Goal: Task Accomplishment & Management: Complete application form

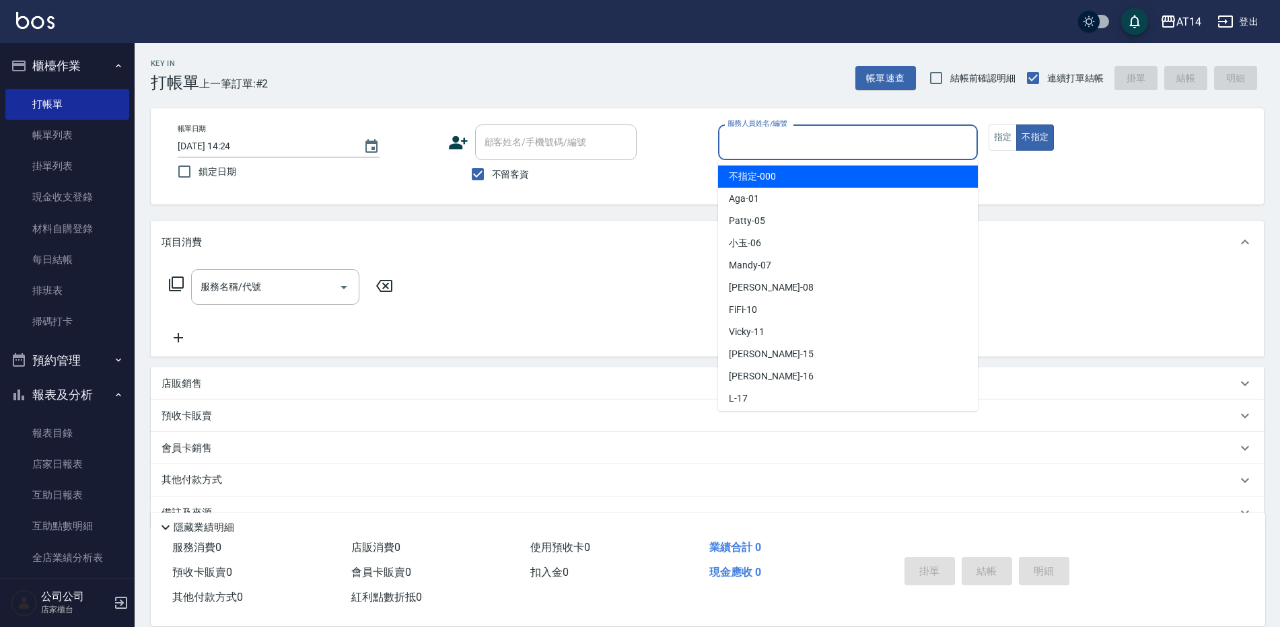
click at [755, 145] on input "服務人員姓名/編號" at bounding box center [848, 143] width 248 height 24
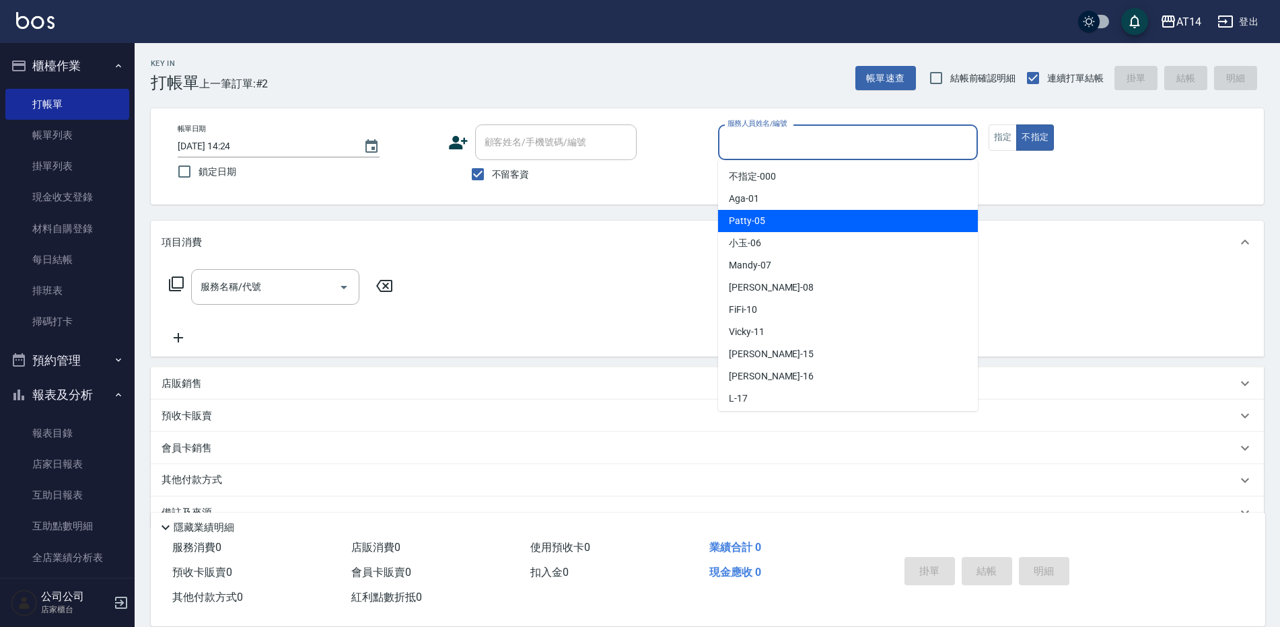
click at [734, 211] on div "Patty -05" at bounding box center [848, 221] width 260 height 22
type input "Patty-05"
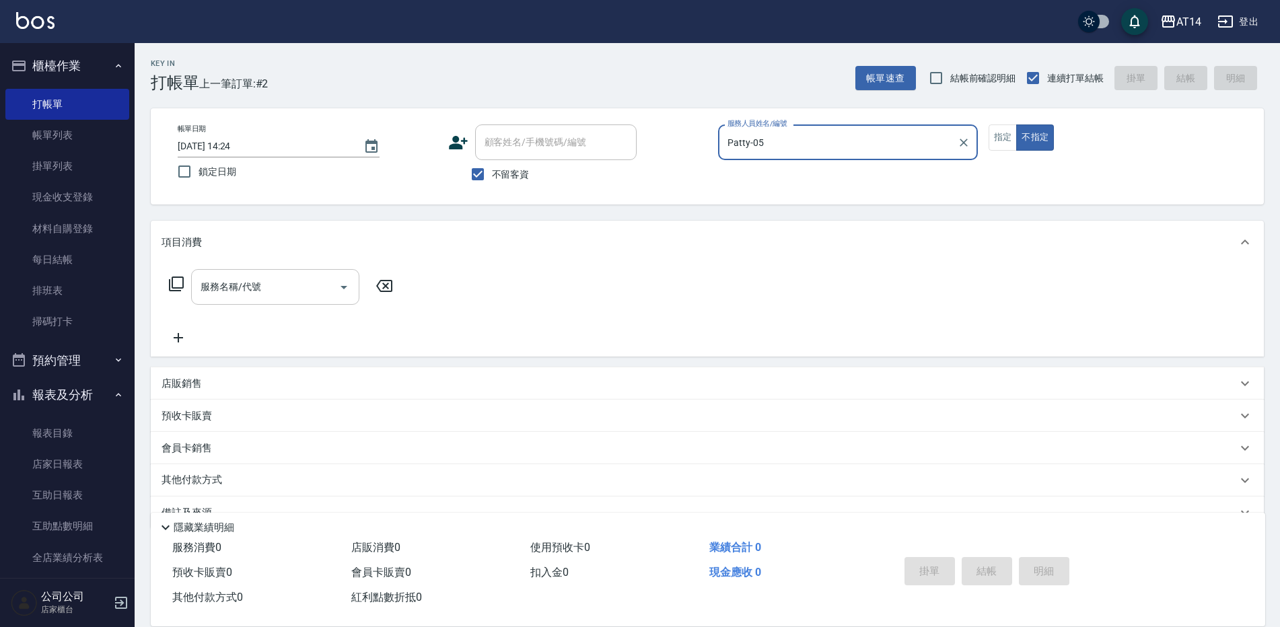
click at [272, 284] on input "服務名稱/代號" at bounding box center [265, 287] width 136 height 24
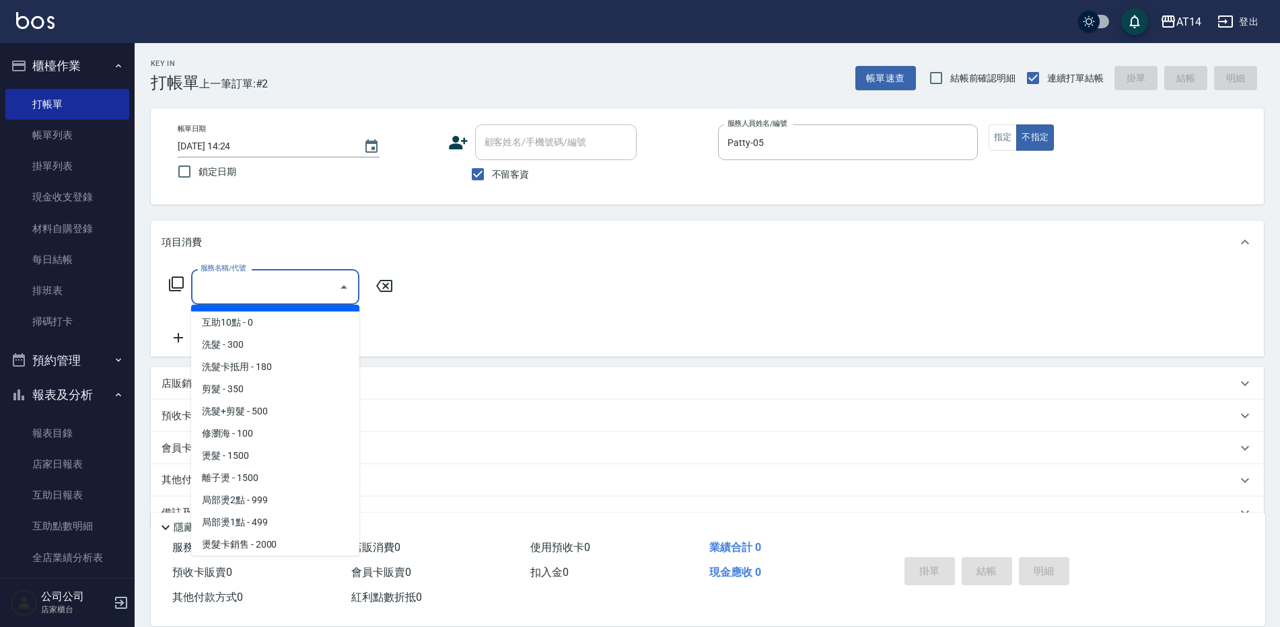
scroll to position [202, 0]
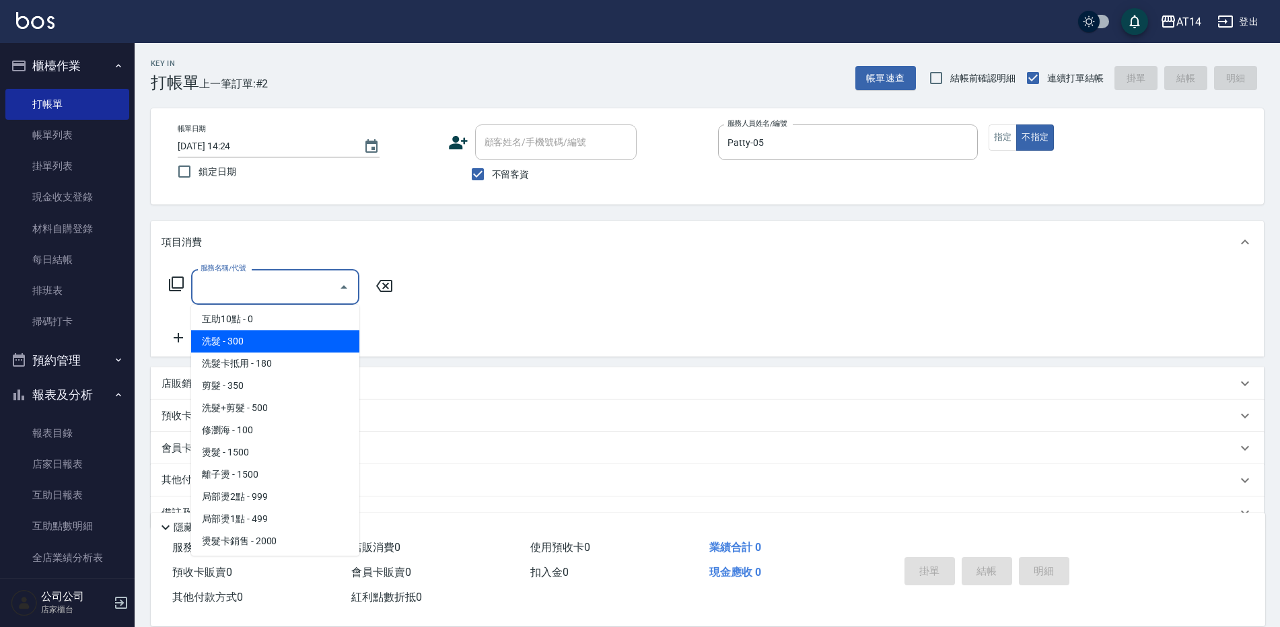
click at [242, 344] on span "洗髮 - 300" at bounding box center [275, 341] width 168 height 22
type input "洗髮(011)"
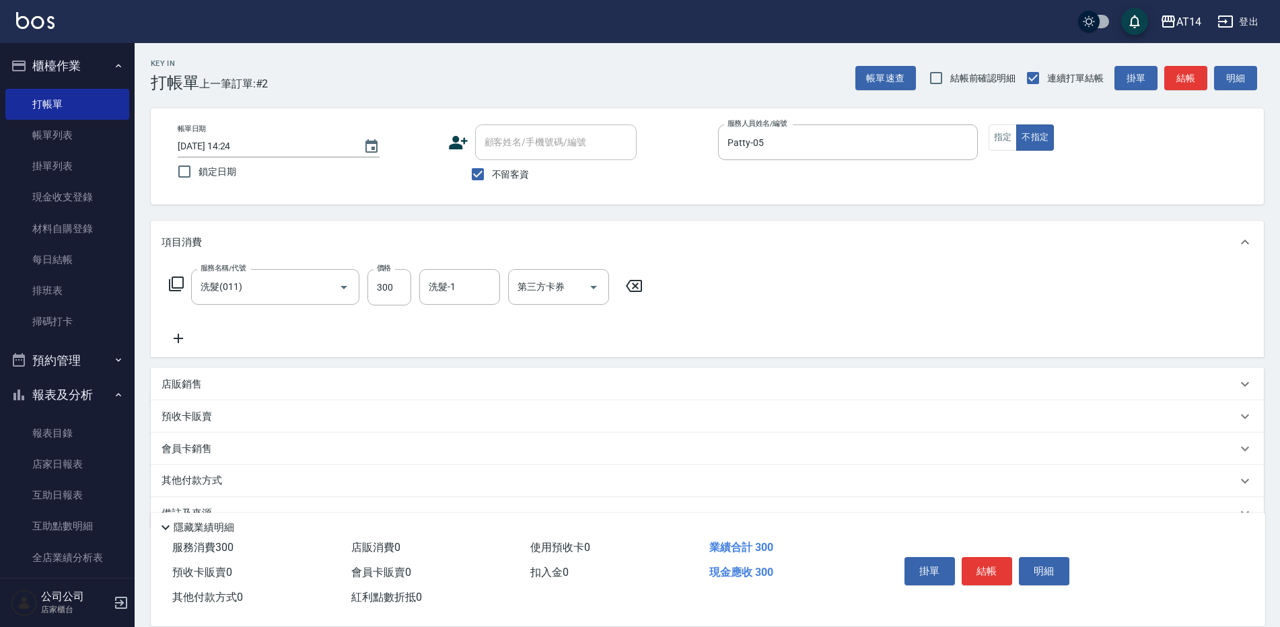
click at [180, 330] on div "服務名稱/代號 洗髮(011) 服務名稱/代號 價格 300 價格 洗髮-1 洗髮-1 第三方卡券 第三方卡券" at bounding box center [405, 307] width 489 height 77
click at [182, 336] on icon at bounding box center [178, 338] width 34 height 16
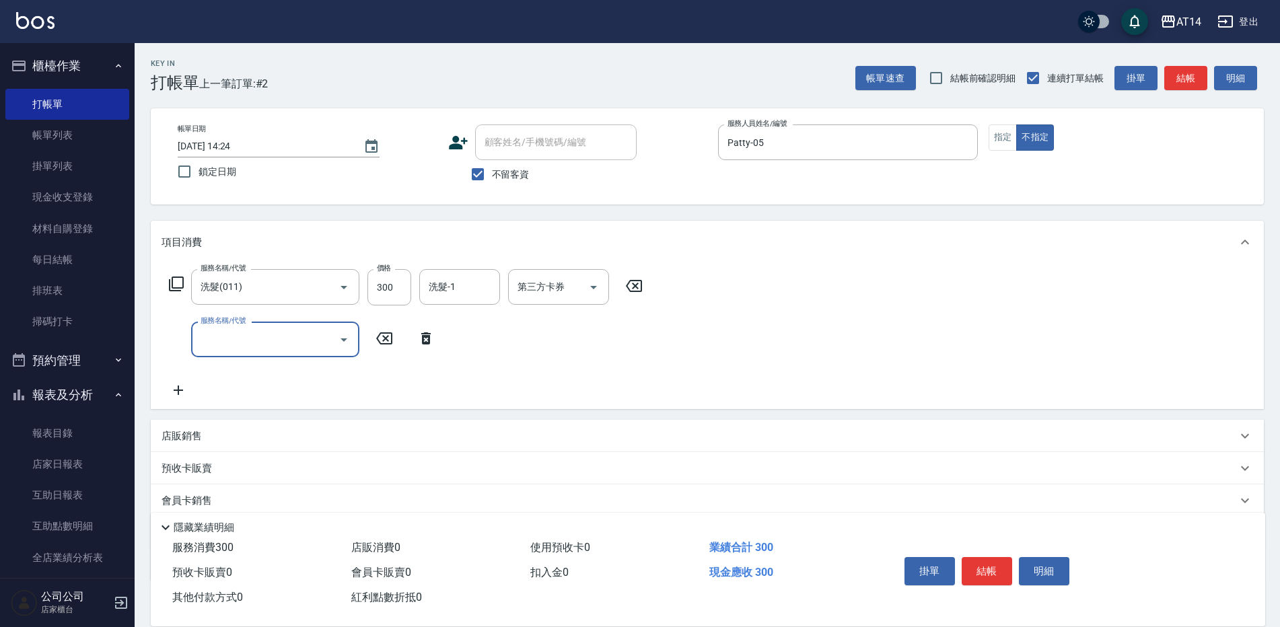
click at [200, 347] on input "服務名稱/代號" at bounding box center [265, 340] width 136 height 24
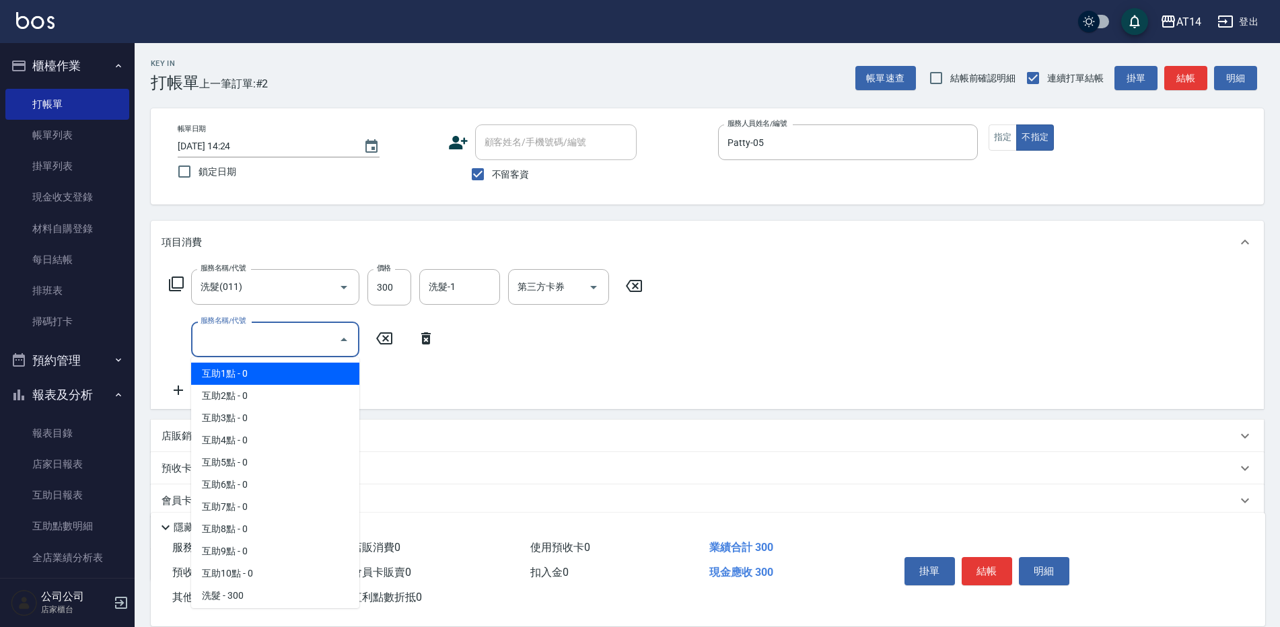
click at [208, 367] on span "互助1點 - 0" at bounding box center [275, 374] width 168 height 22
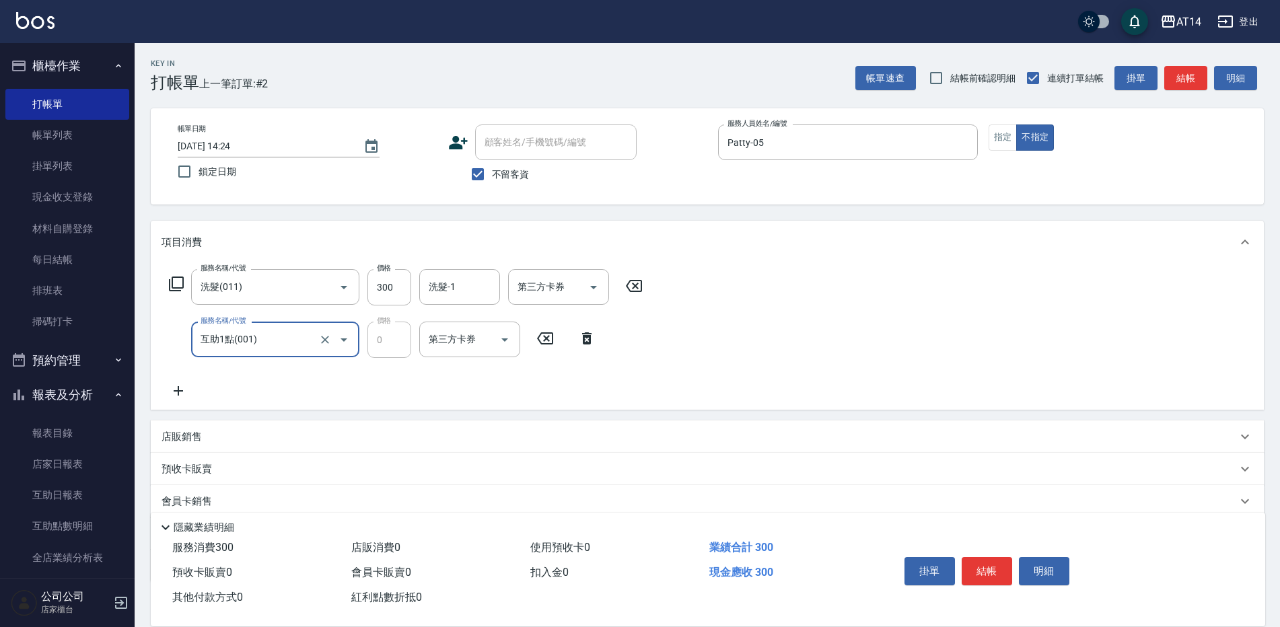
type input "互助1點(001)"
click at [447, 345] on div "互助點數-1 互助點數-1" at bounding box center [459, 340] width 81 height 36
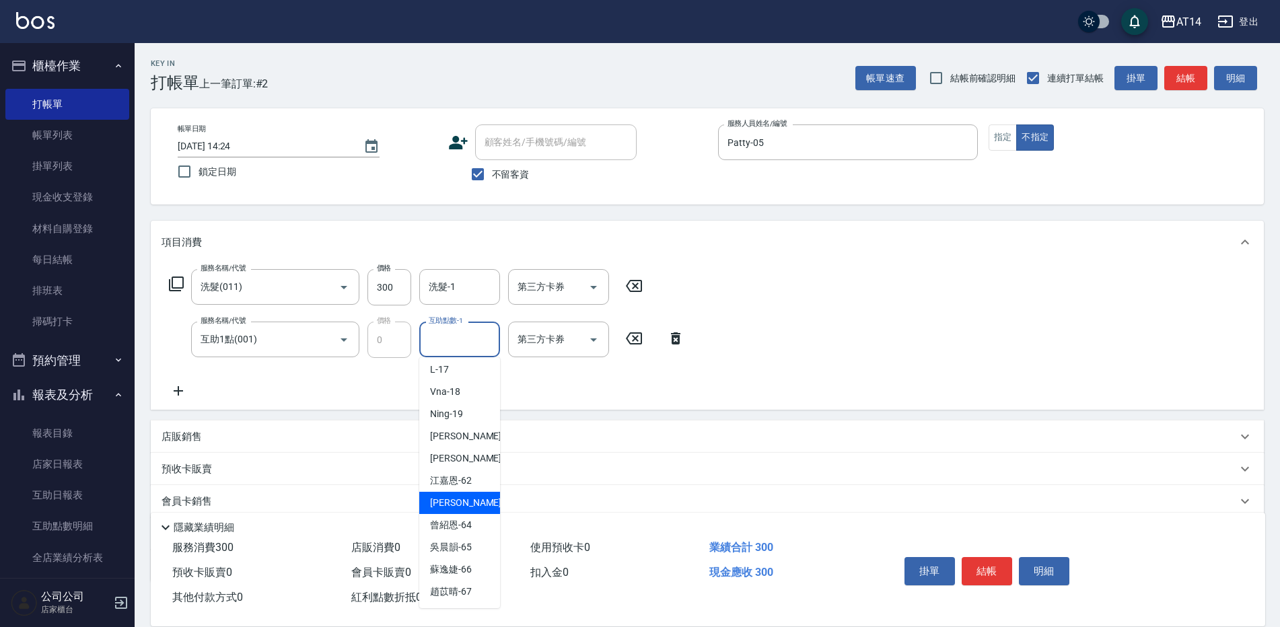
scroll to position [248, 0]
click at [454, 551] on span "[PERSON_NAME]-66" at bounding box center [451, 547] width 42 height 14
type input "[PERSON_NAME]-66"
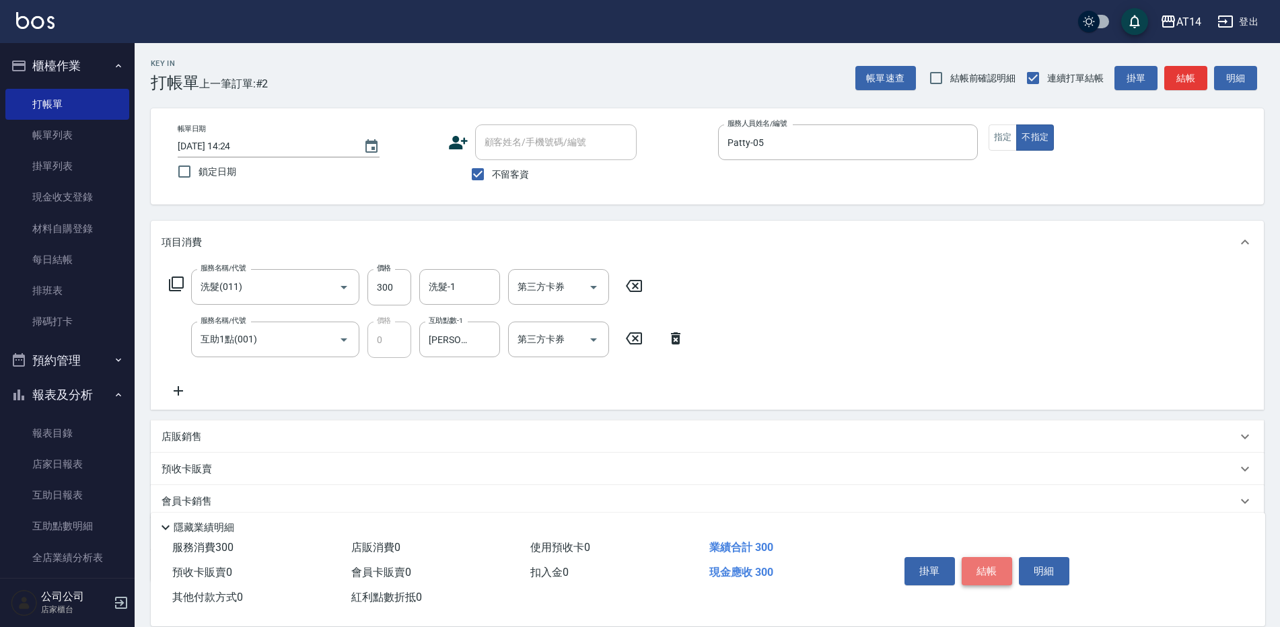
click at [988, 564] on button "結帳" at bounding box center [986, 571] width 50 height 28
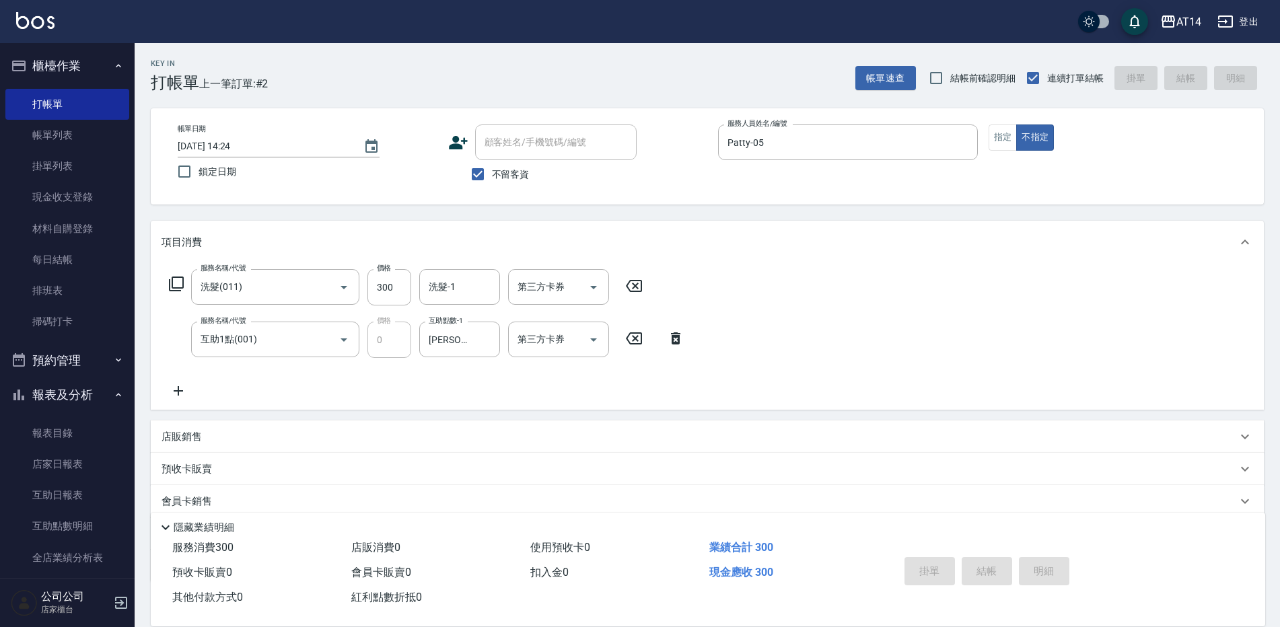
type input "[DATE] 15:13"
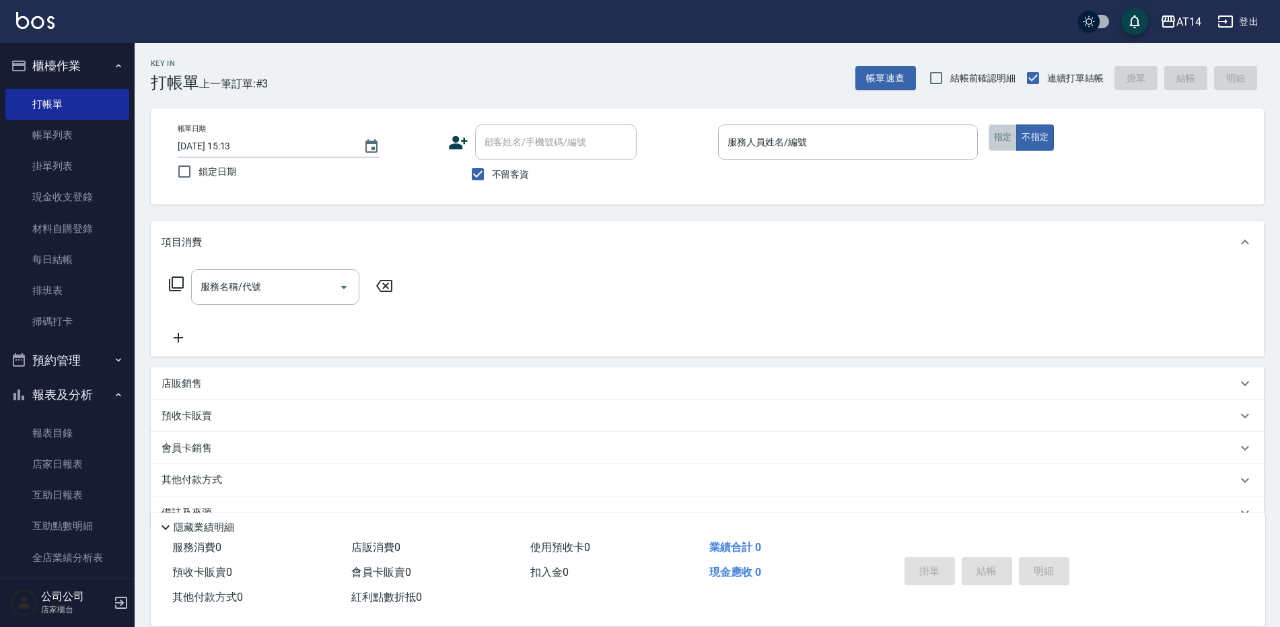
click at [1003, 143] on button "指定" at bounding box center [1002, 137] width 29 height 26
click at [780, 137] on input "服務人員姓名/編號" at bounding box center [848, 143] width 248 height 24
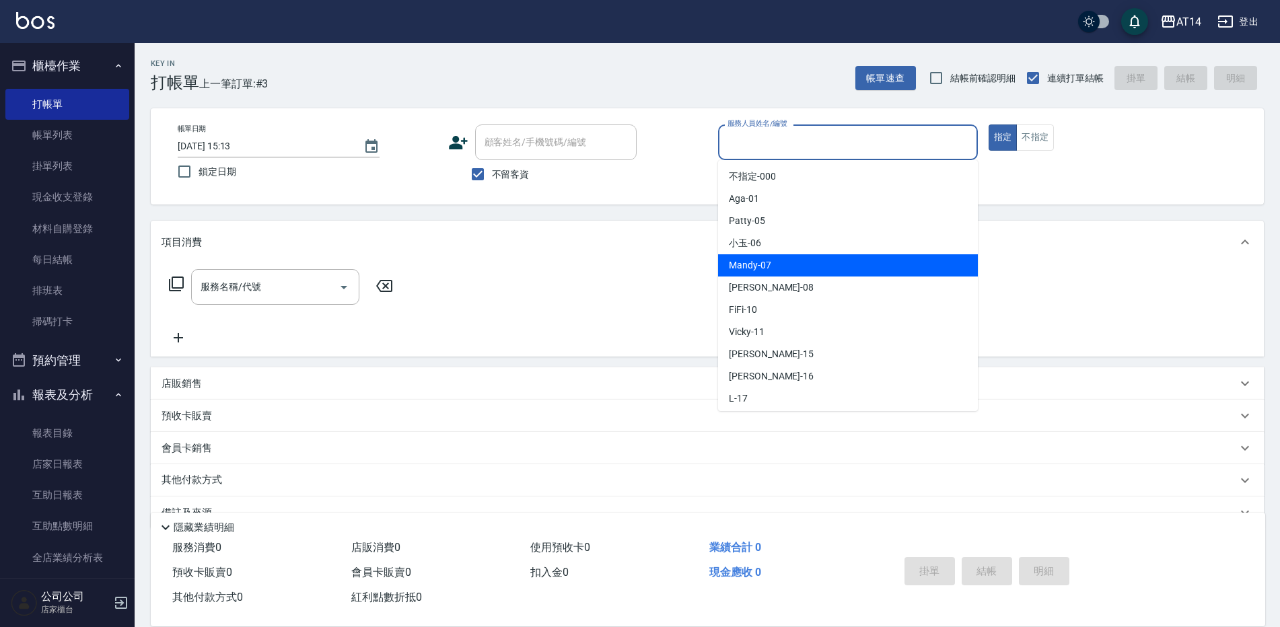
click at [735, 263] on span "Mandy -07" at bounding box center [750, 265] width 42 height 14
type input "Mandy-07"
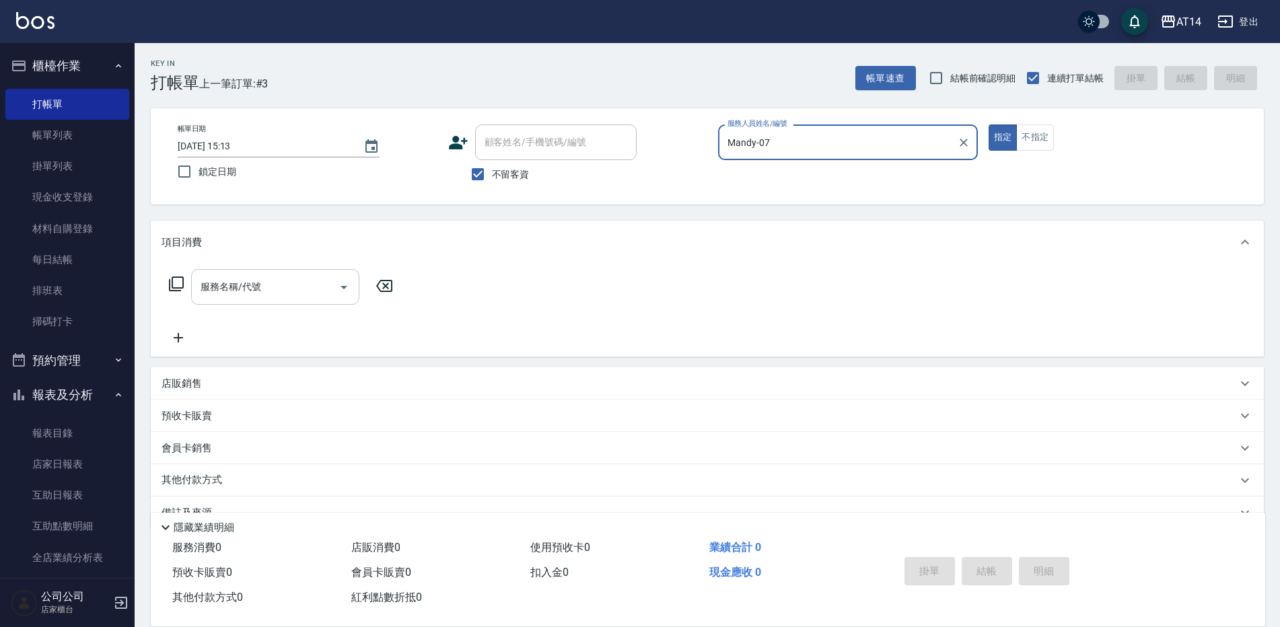
click at [345, 286] on icon "Open" at bounding box center [343, 287] width 7 height 3
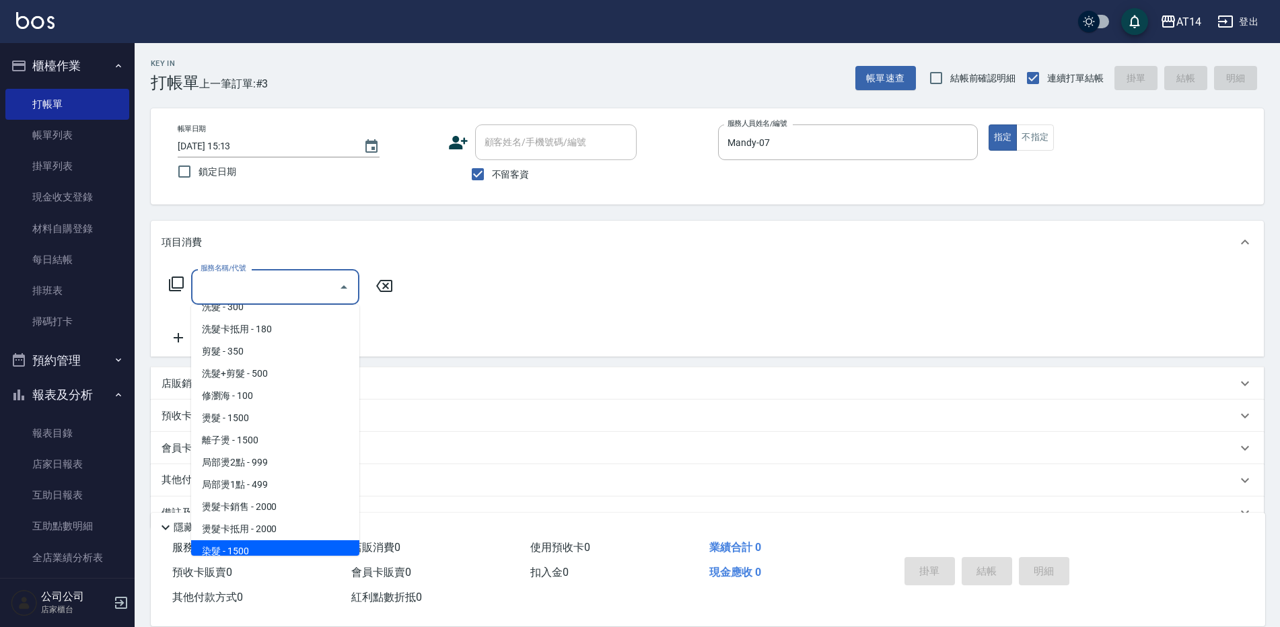
scroll to position [269, 0]
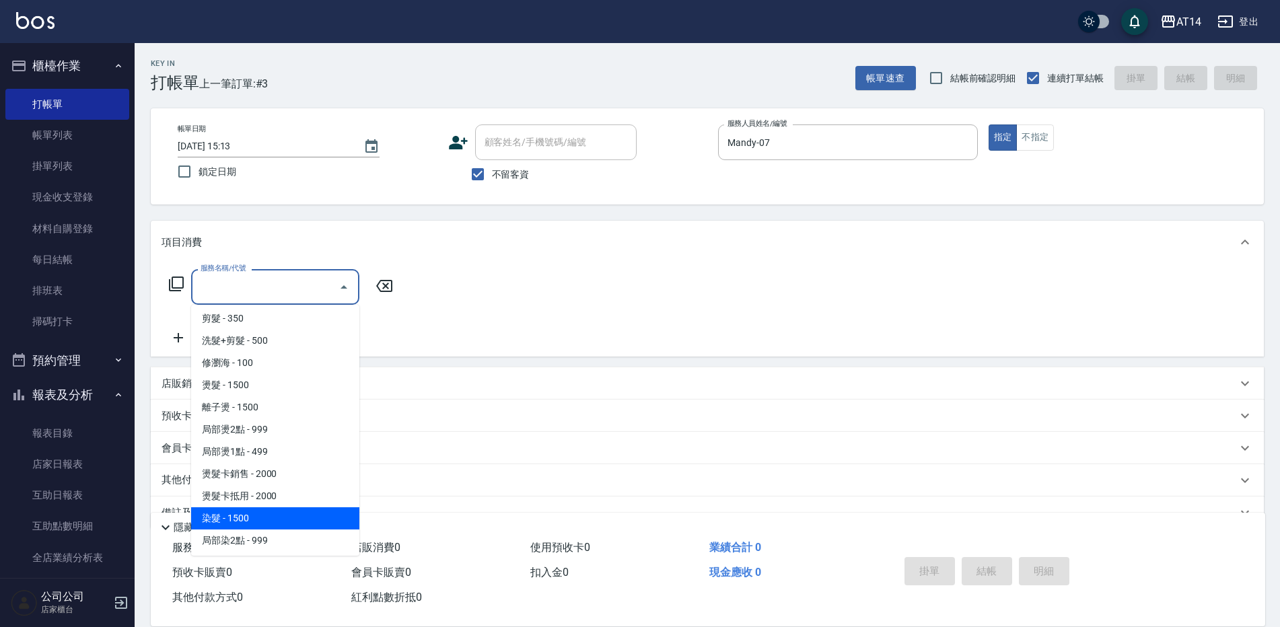
drag, startPoint x: 259, startPoint y: 520, endPoint x: 289, endPoint y: 468, distance: 60.6
click at [258, 521] on span "染髮 - 1500" at bounding box center [275, 518] width 168 height 22
type input "染髮(041)"
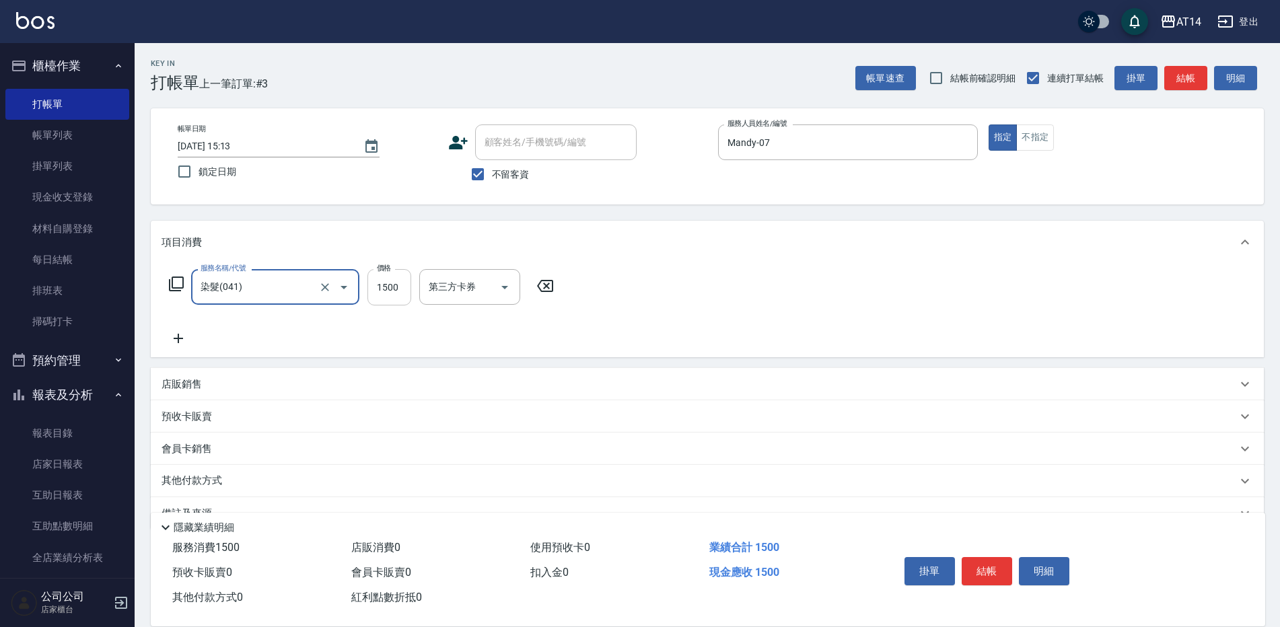
click at [379, 294] on input "1500" at bounding box center [389, 287] width 44 height 36
type input "2300"
click at [996, 575] on button "結帳" at bounding box center [986, 571] width 50 height 28
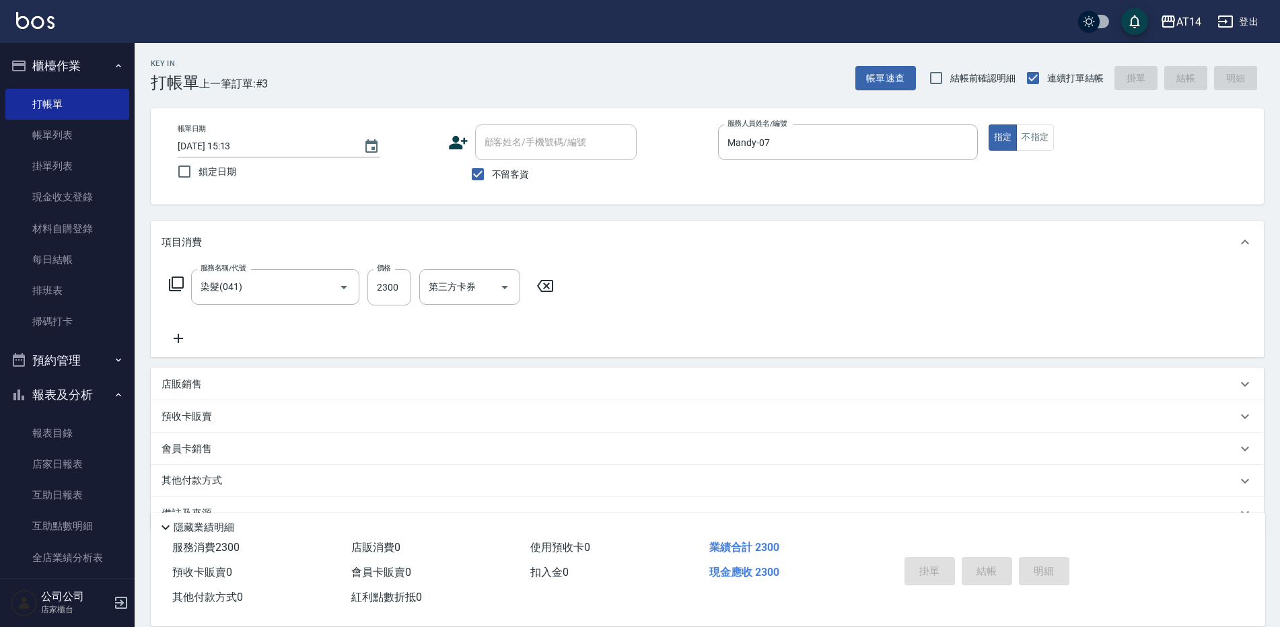
type input "[DATE] 15:38"
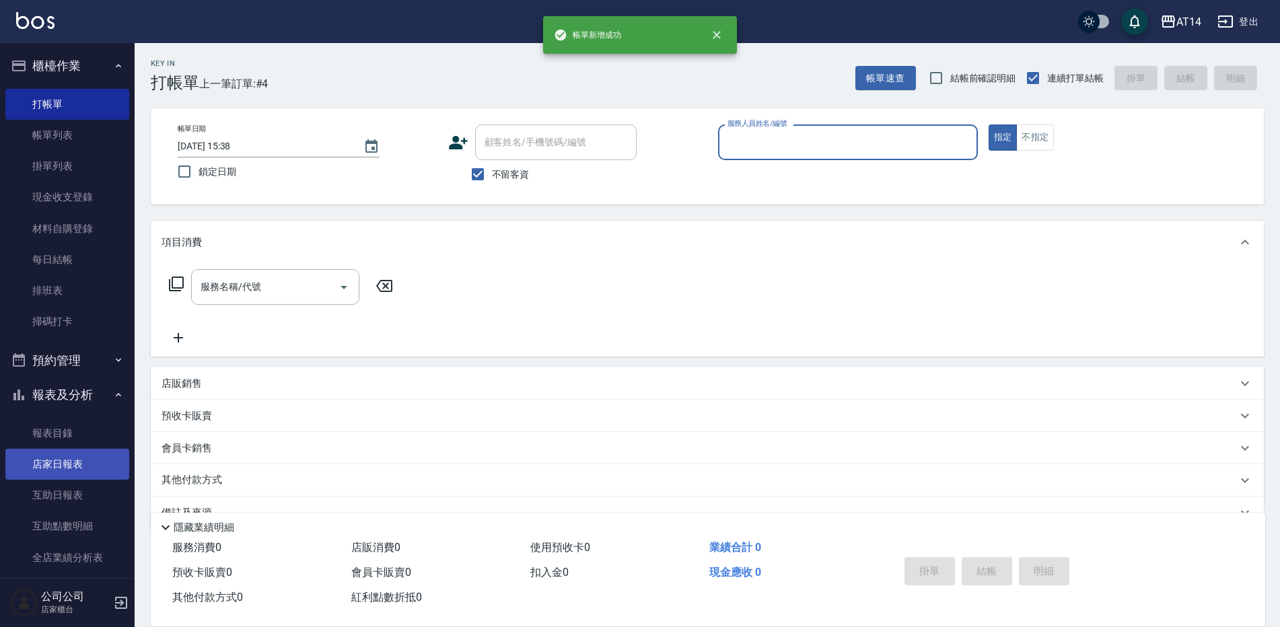
scroll to position [67, 0]
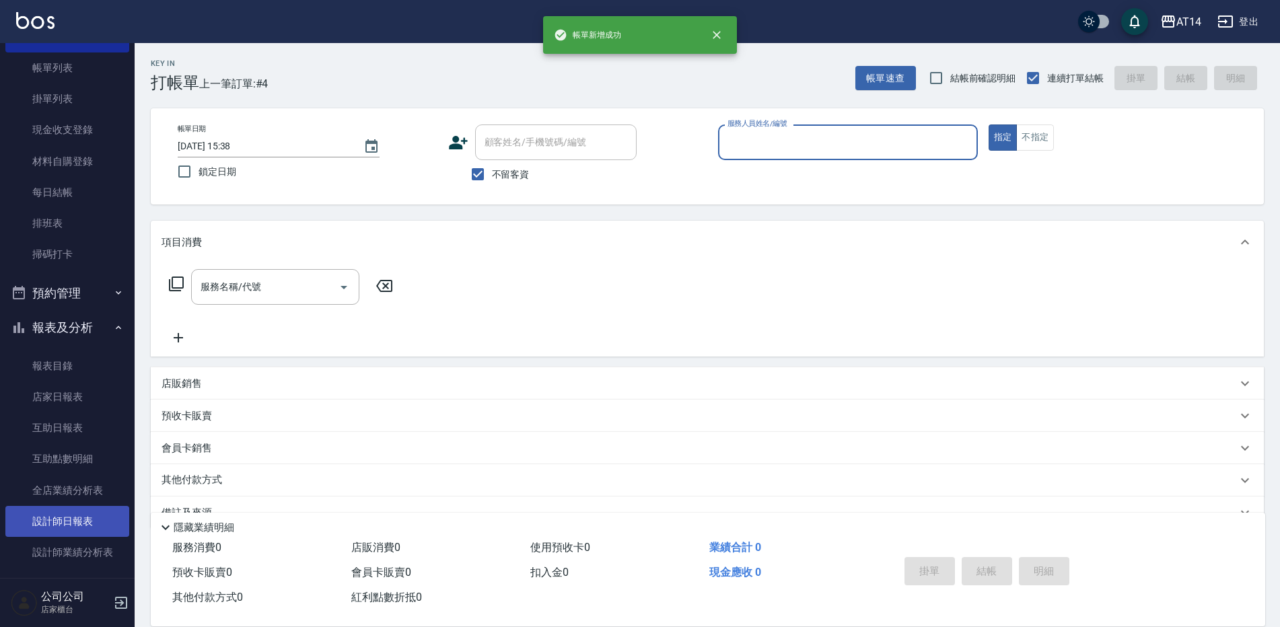
click at [85, 523] on link "設計師日報表" at bounding box center [67, 521] width 124 height 31
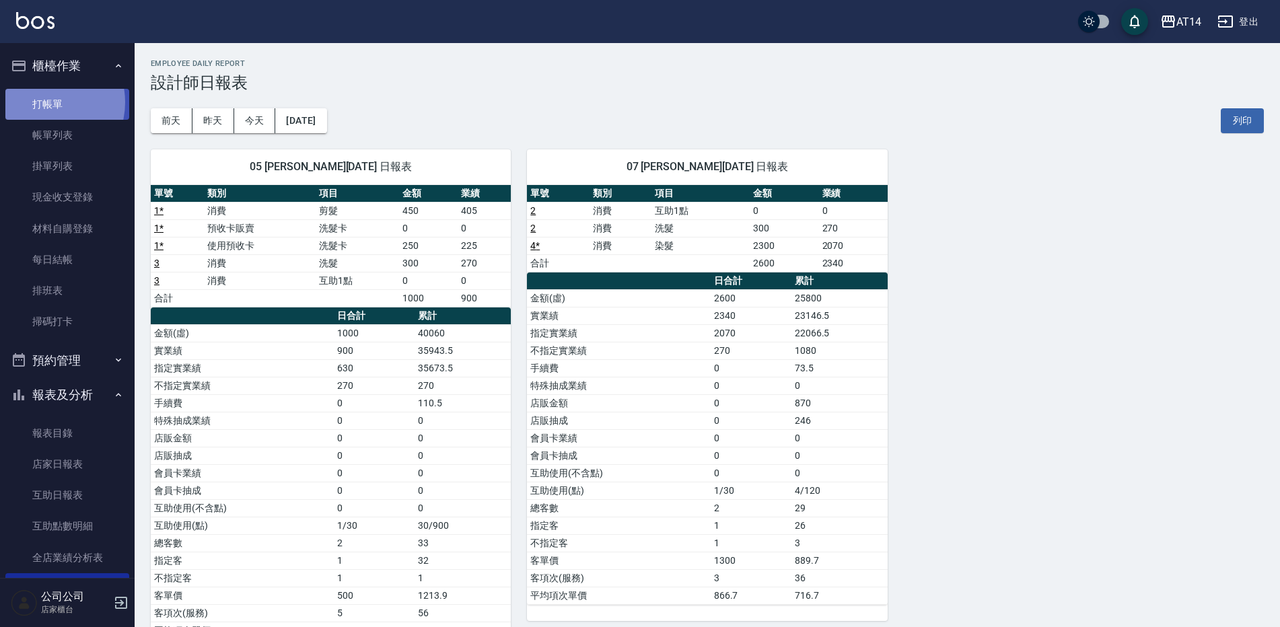
click at [42, 102] on link "打帳單" at bounding box center [67, 104] width 124 height 31
